Goal: Task Accomplishment & Management: Use online tool/utility

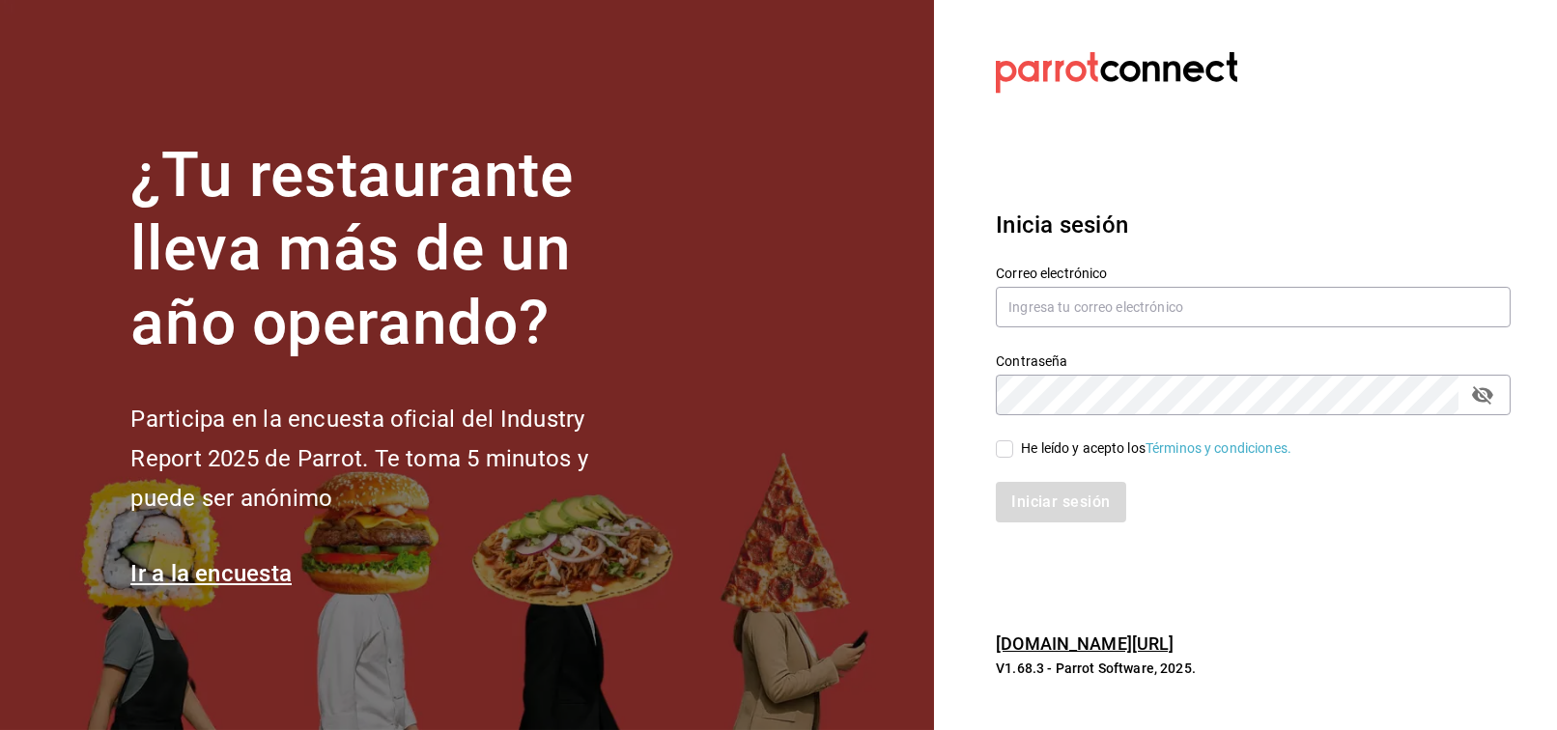
click at [339, 388] on div "¿Tu restaurante lleva más de un año operando? Participa en la encuesta oficial …" at bounding box center [391, 365] width 522 height 453
click at [1123, 300] on input "text" at bounding box center [1253, 307] width 515 height 41
type input "FRANCISCO.DELTORO@COSTENO.COM"
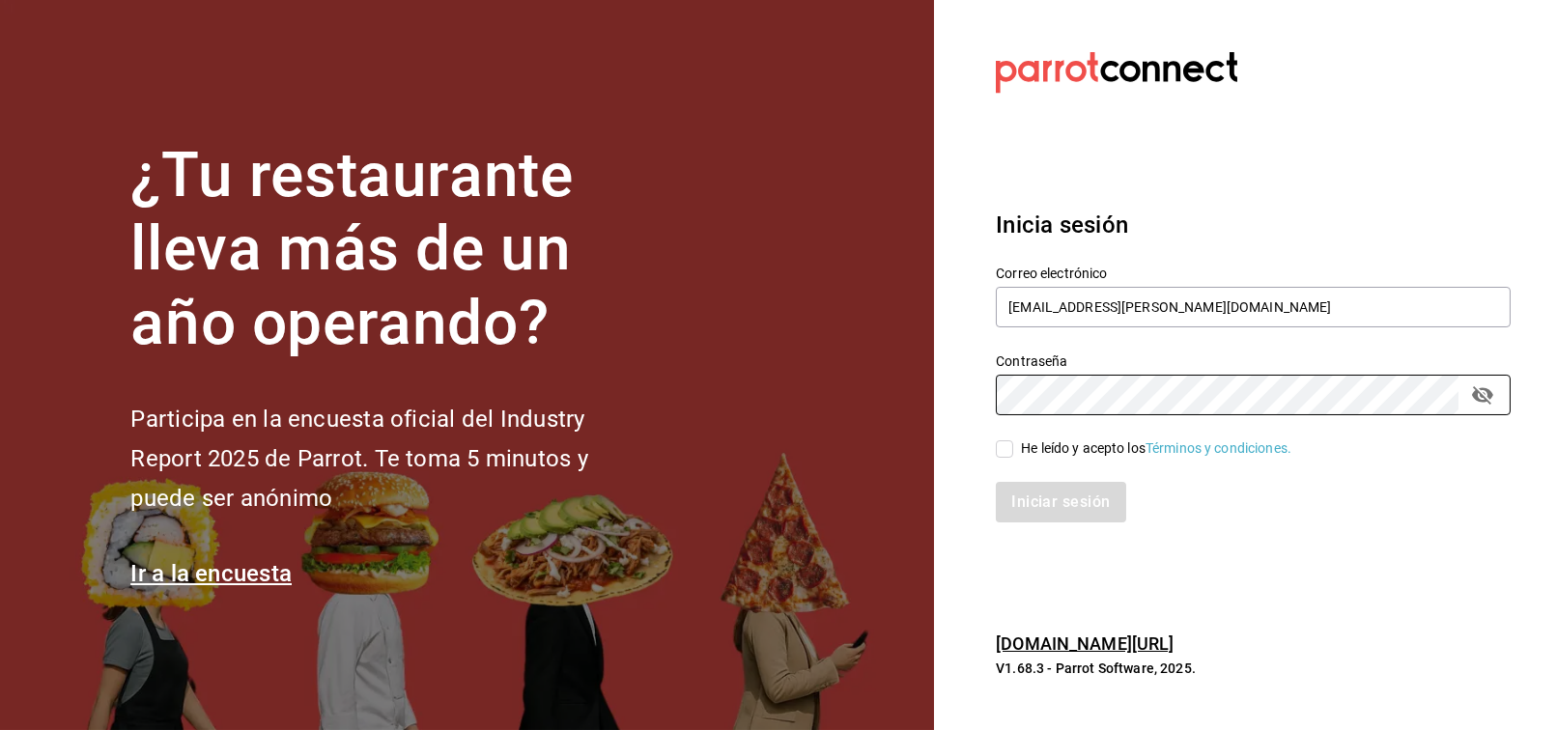
click at [1000, 450] on input "He leído y acepto los Términos y condiciones." at bounding box center [1004, 449] width 17 height 17
checkbox input "true"
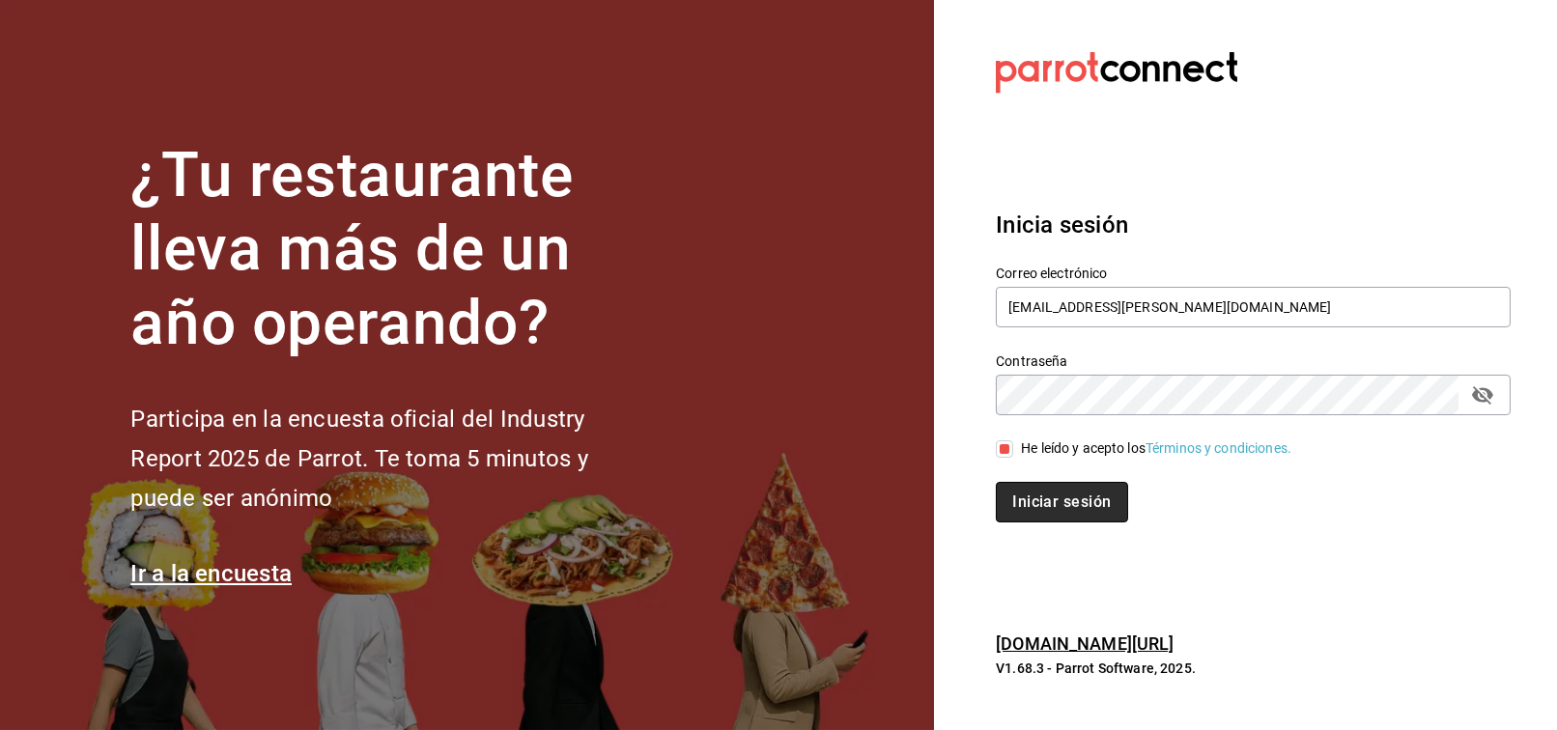
click at [1027, 488] on button "Iniciar sesión" at bounding box center [1061, 502] width 131 height 41
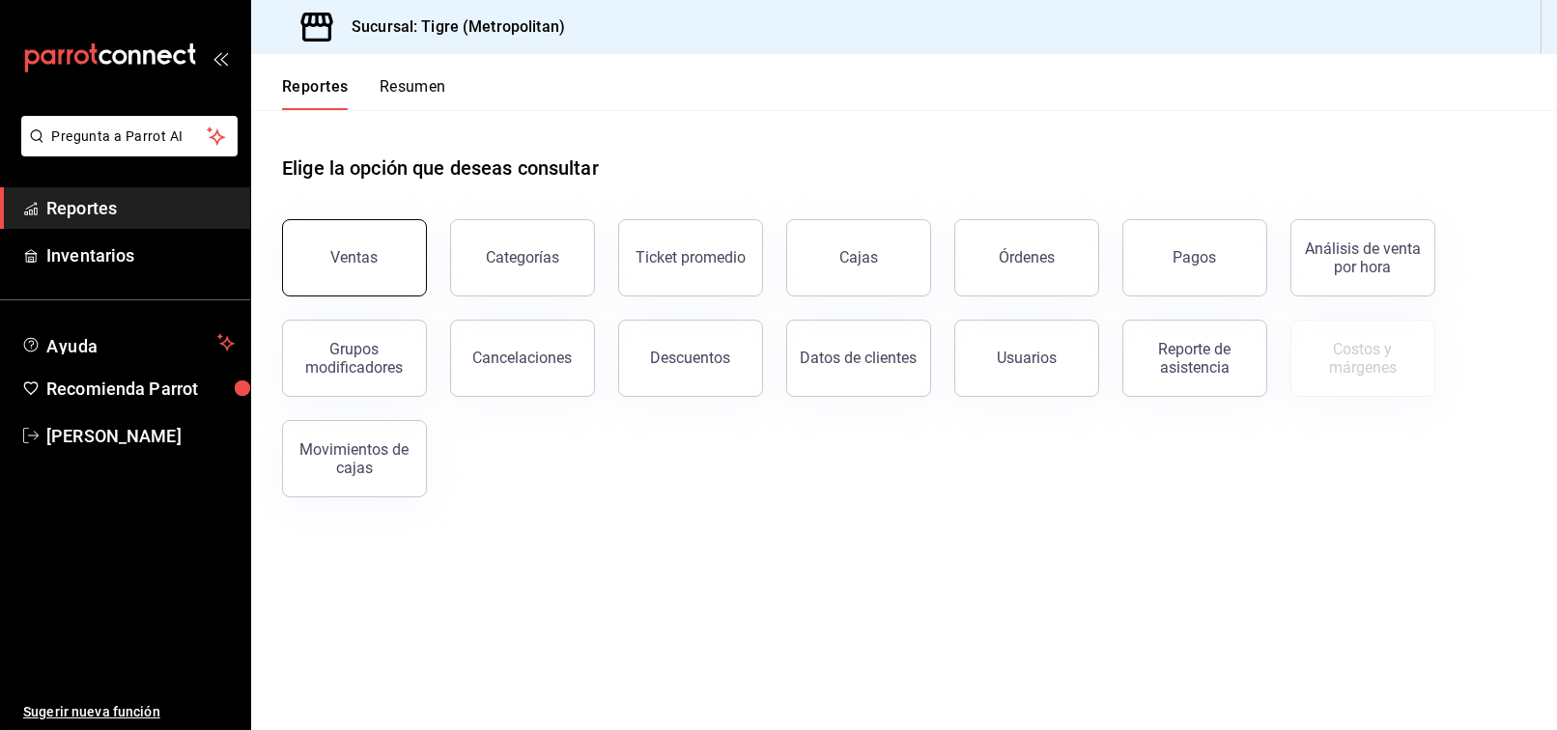
click at [394, 248] on button "Ventas" at bounding box center [354, 257] width 145 height 77
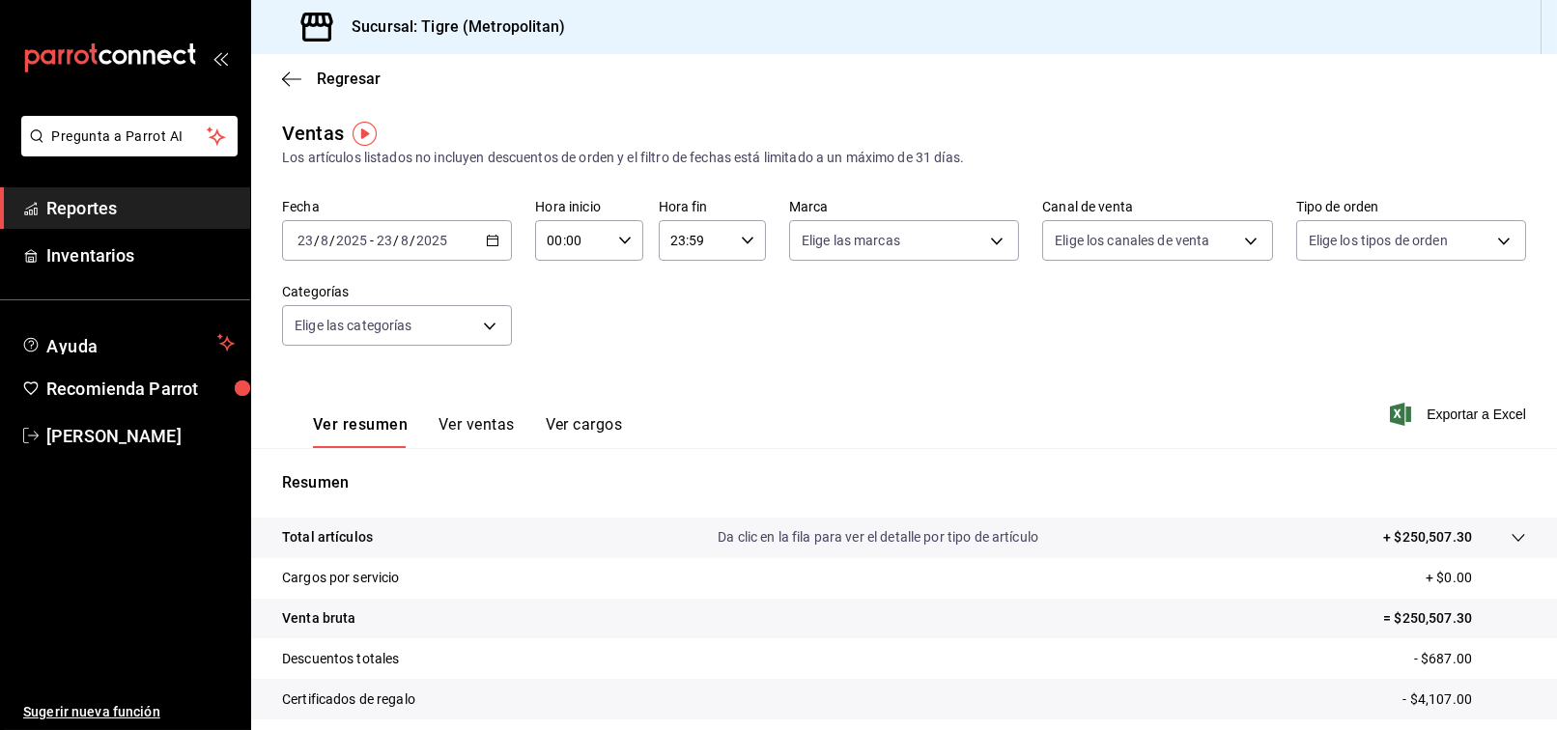
click at [599, 236] on input "00:00" at bounding box center [572, 240] width 74 height 39
click at [555, 389] on span "02" at bounding box center [559, 382] width 22 height 15
type input "02:00"
click at [771, 348] on div at bounding box center [778, 365] width 1557 height 730
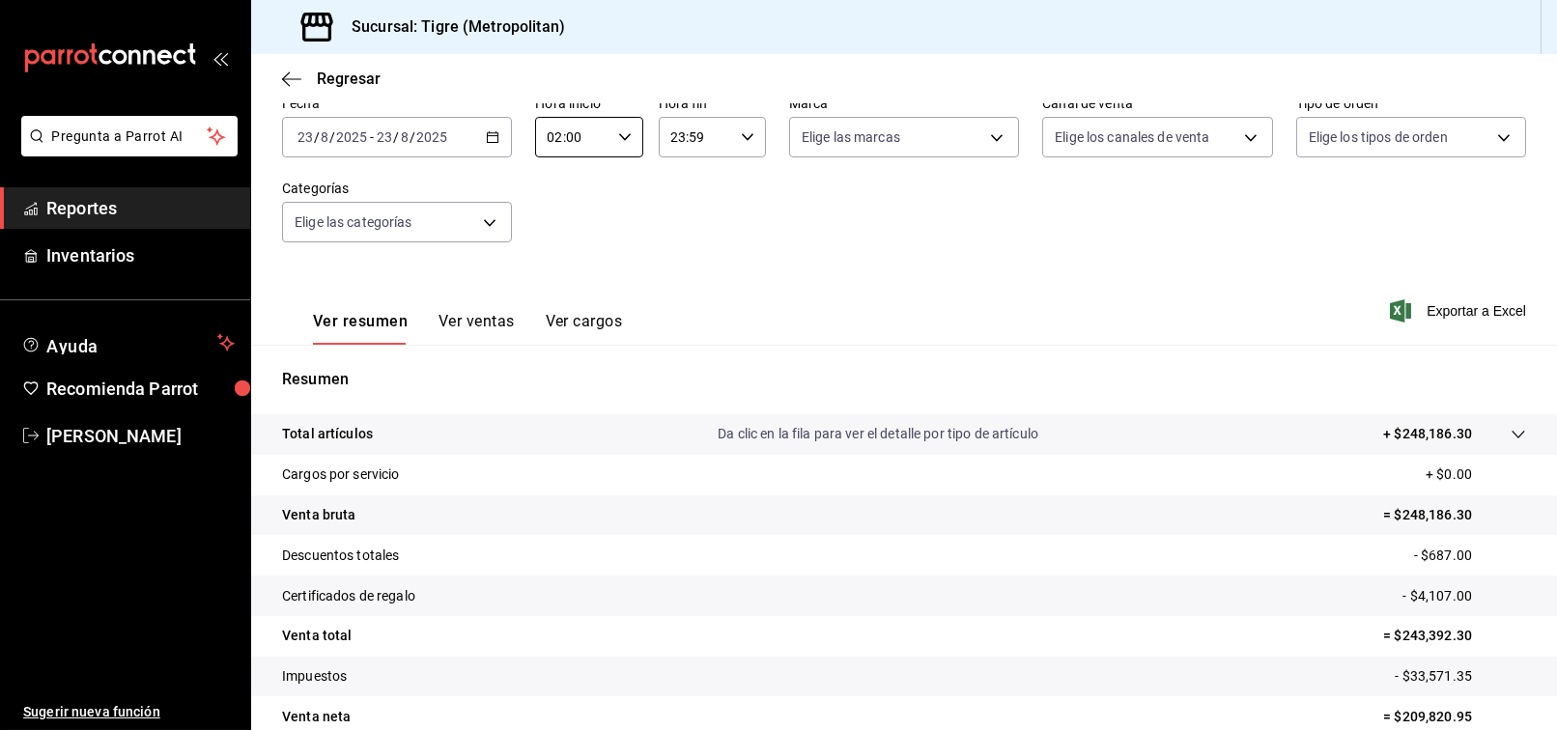
scroll to position [194, 0]
